Goal: Information Seeking & Learning: Learn about a topic

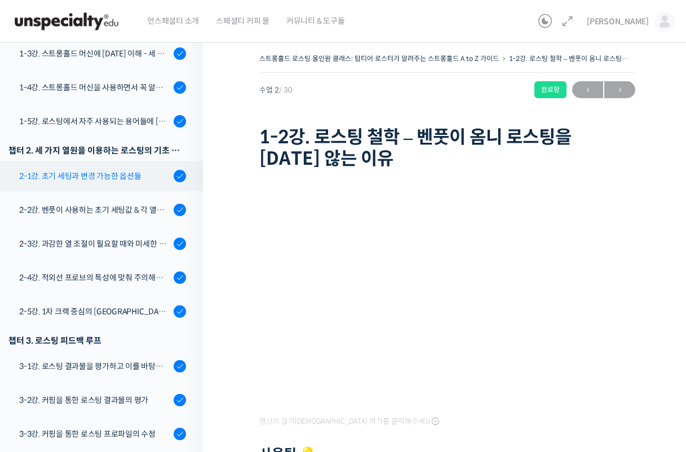
scroll to position [256, 0]
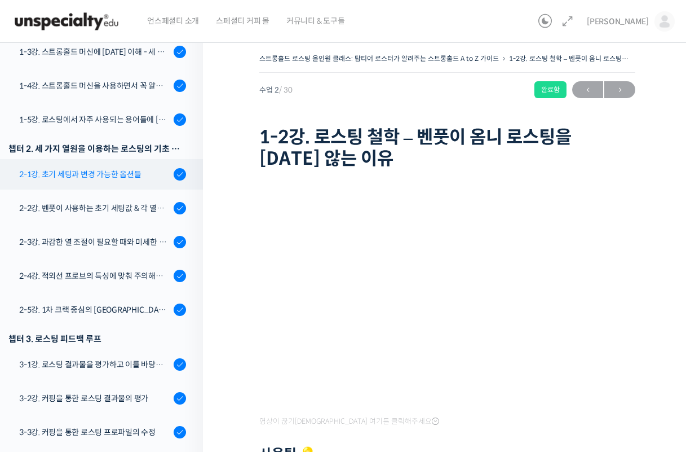
click at [111, 169] on div "2-1강. 초기 세팅과 변경 가능한 옵션들" at bounding box center [94, 174] width 151 height 12
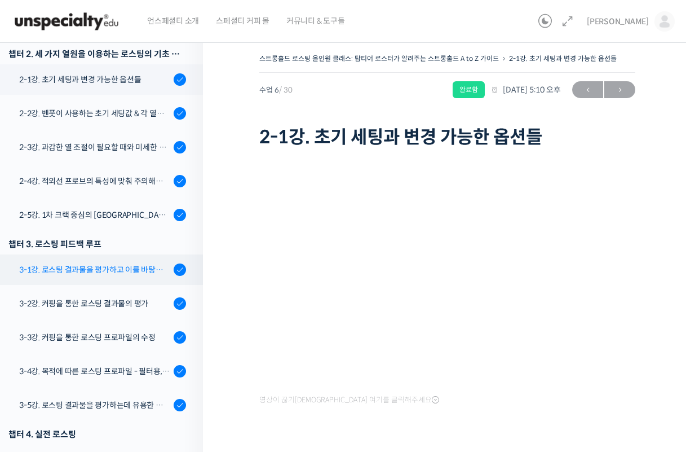
click at [134, 269] on div "3-1강. 로스팅 결과물을 평가하고 이를 바탕으로 프로파일을 설계하는 방법" at bounding box center [94, 269] width 151 height 12
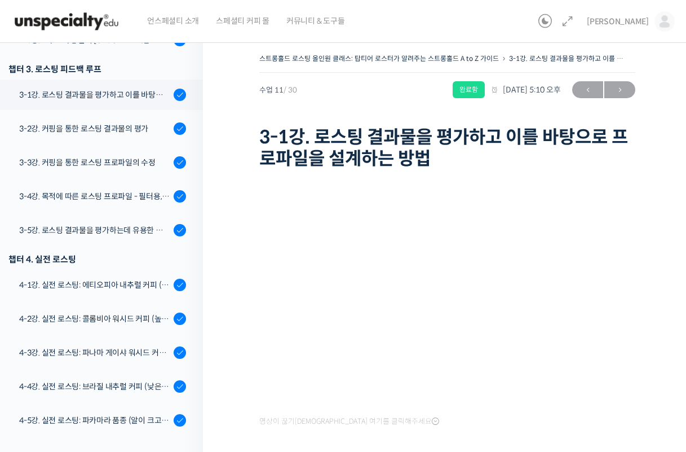
scroll to position [541, 0]
